Goal: Find specific page/section

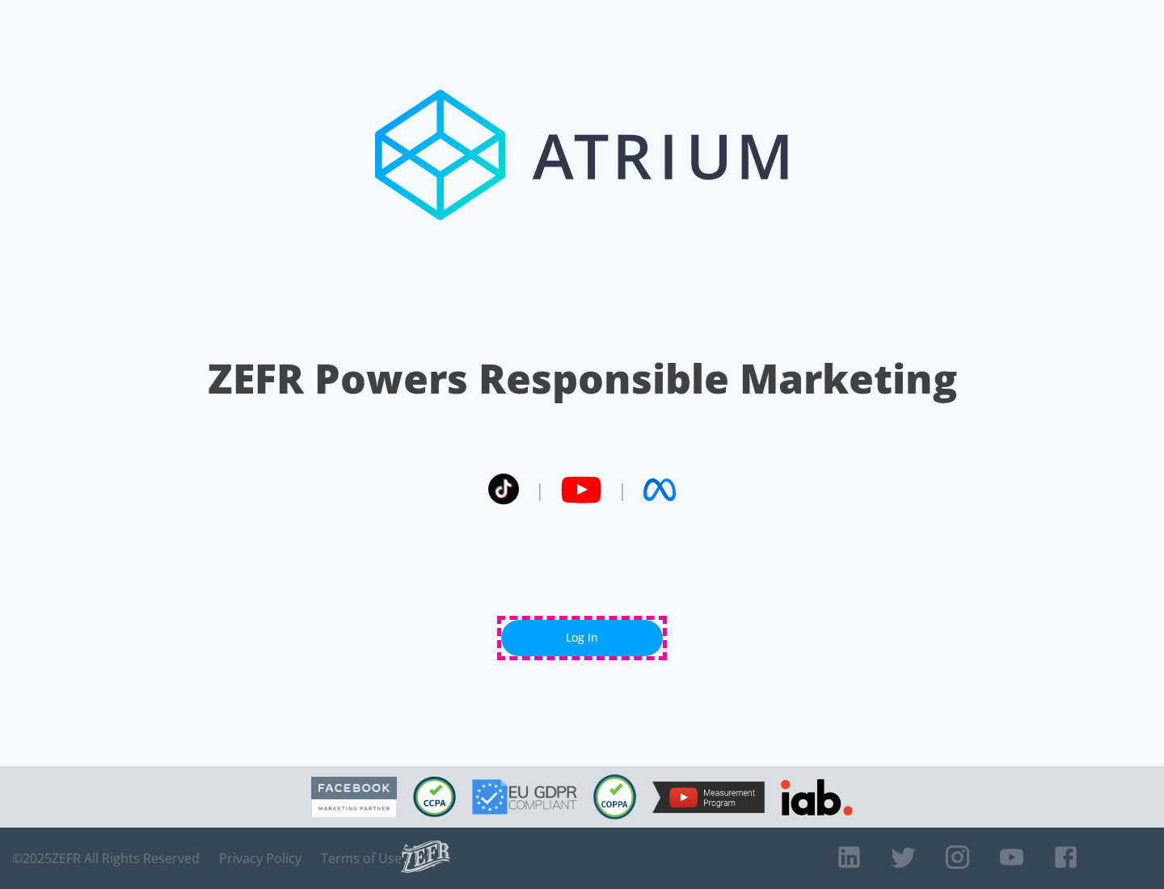
click at [582, 638] on link "Log In" at bounding box center [582, 638] width 162 height 36
